Goal: Navigation & Orientation: Find specific page/section

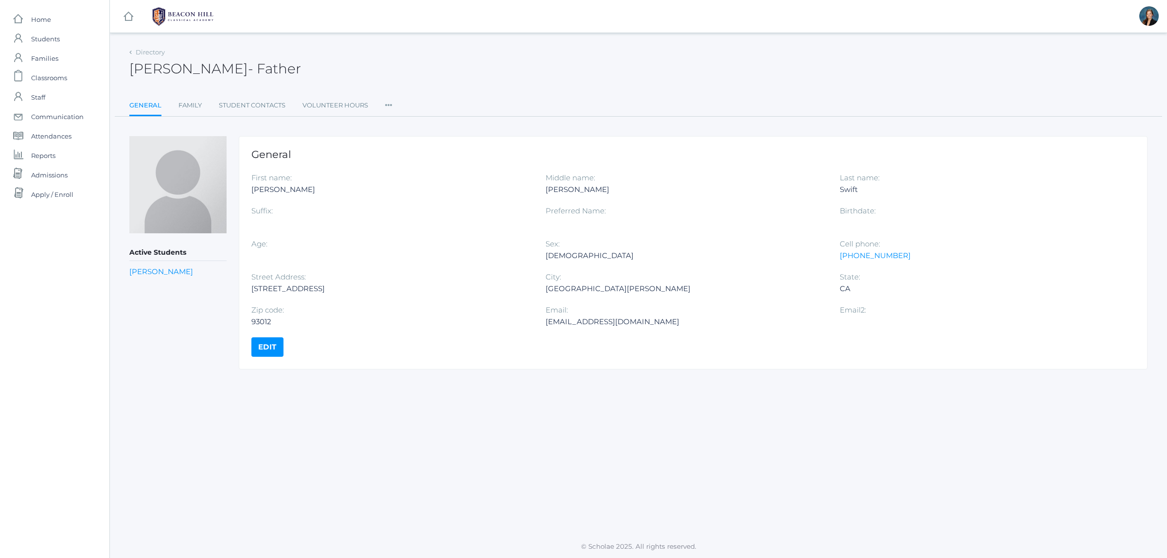
click at [459, 93] on div "Directory [PERSON_NAME] - Father [PERSON_NAME] Father General Family Student Co…" at bounding box center [638, 80] width 1018 height 71
click at [457, 86] on div "Directory [PERSON_NAME] - Father [PERSON_NAME] Father General Family Student Co…" at bounding box center [638, 80] width 1018 height 71
click at [472, 62] on div "[PERSON_NAME] - Father [PERSON_NAME] Father" at bounding box center [638, 63] width 1018 height 36
click at [472, 85] on div "Directory [PERSON_NAME] - Father [PERSON_NAME] Father General Family Student Co…" at bounding box center [638, 80] width 1018 height 71
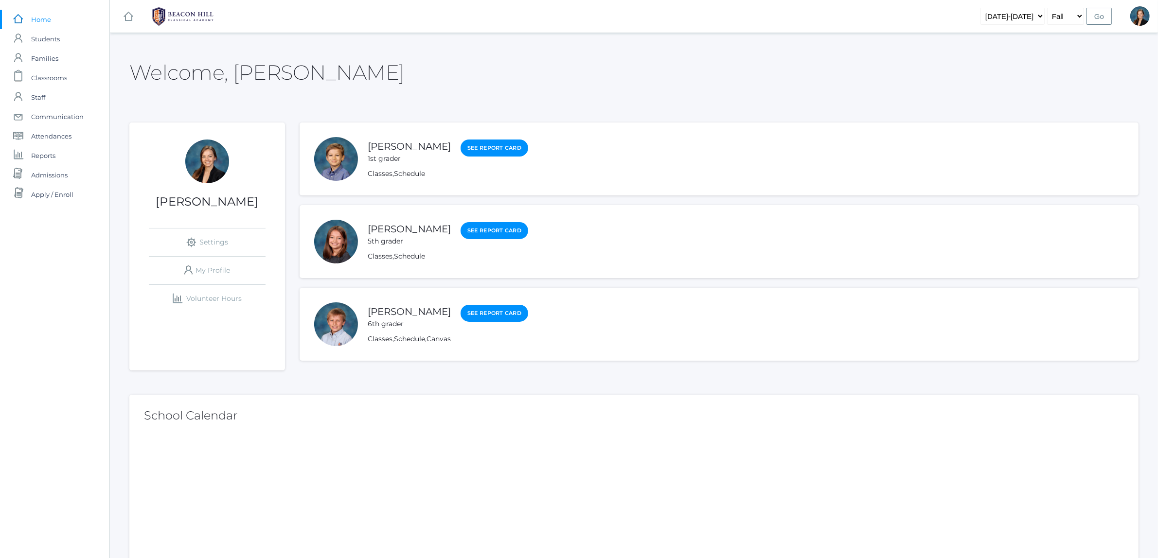
click at [815, 73] on div "Welcome, Allison" at bounding box center [633, 66] width 1009 height 43
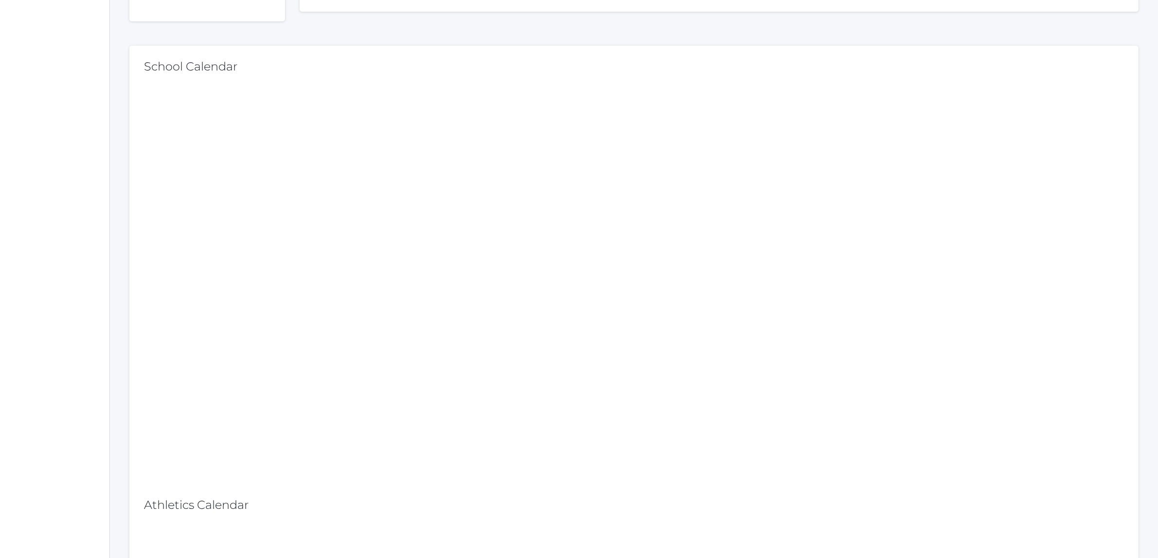
scroll to position [243, 0]
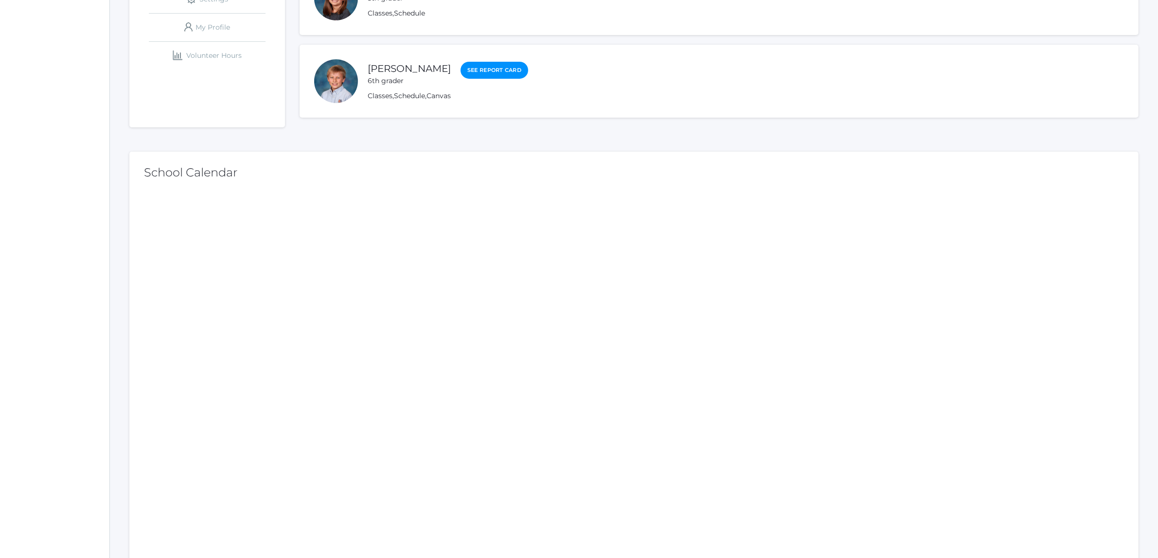
click at [765, 146] on div "Allison Smith icons/ui/navigation/settings Created with Sketch. Settings icons/…" at bounding box center [633, 419] width 1009 height 1081
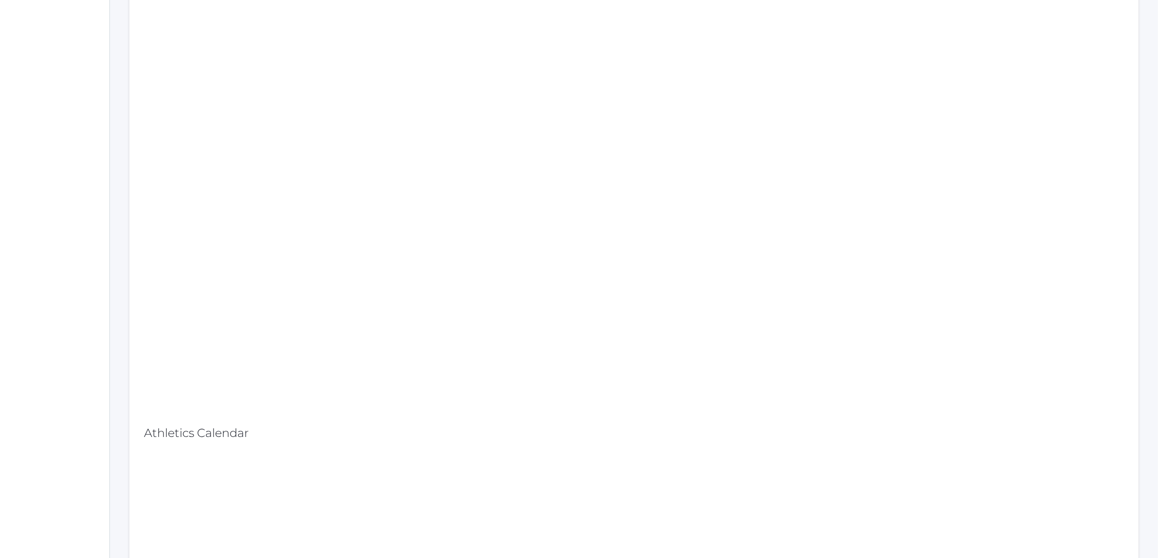
scroll to position [304, 0]
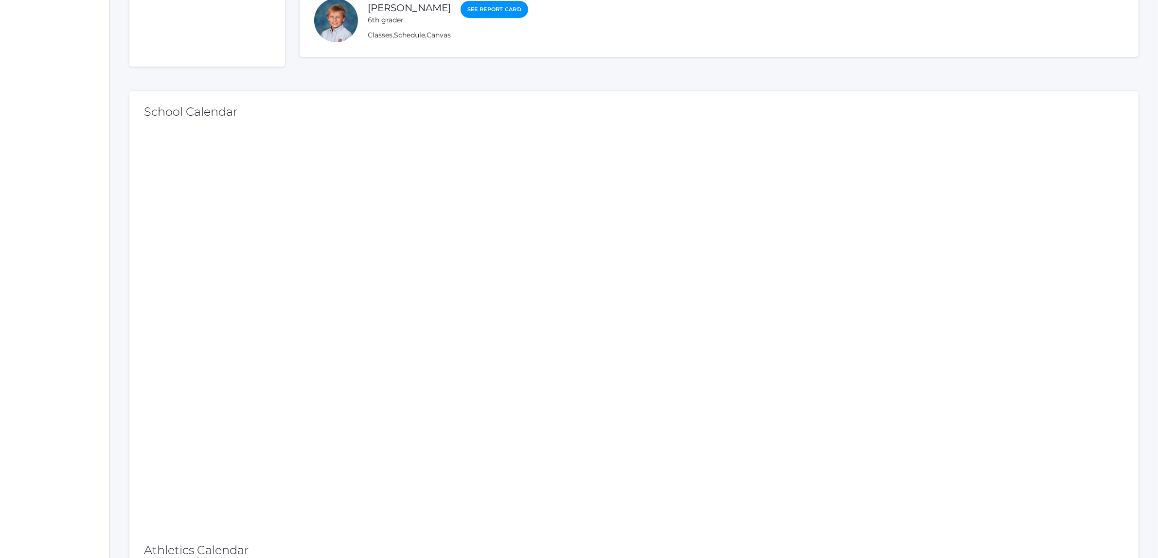
click at [728, 73] on div "Allison Smith icons/ui/navigation/settings Created with Sketch. Settings icons/…" at bounding box center [633, 359] width 1009 height 1081
click at [695, 79] on div "Allison Smith icons/ui/navigation/settings Created with Sketch. Settings icons/…" at bounding box center [633, 359] width 1009 height 1081
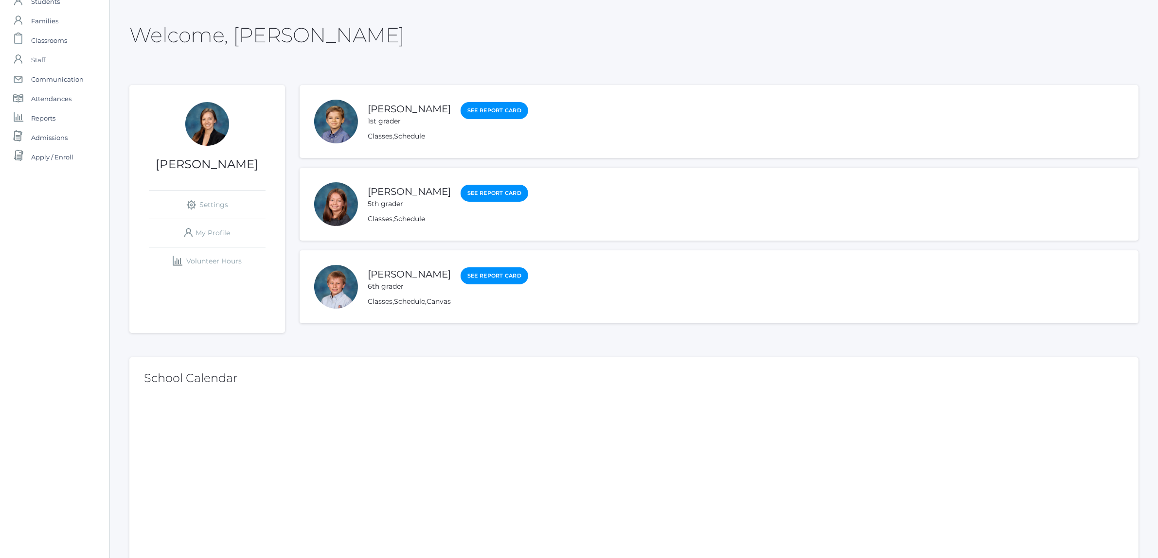
scroll to position [0, 0]
